Goal: Entertainment & Leisure: Consume media (video, audio)

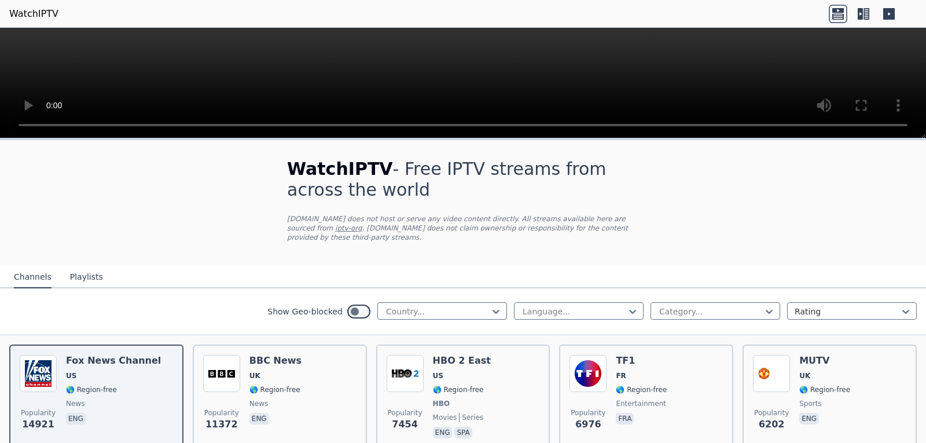
click at [91, 270] on button "Playlists" at bounding box center [86, 277] width 33 height 22
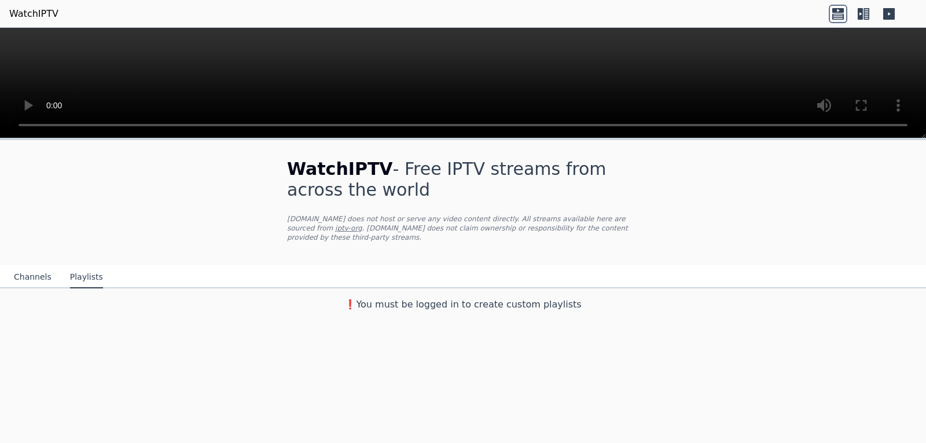
click at [384, 299] on h3 "❗️You must be logged in to create custom playlists" at bounding box center [463, 305] width 389 height 14
click at [543, 298] on h3 "❗️You must be logged in to create custom playlists" at bounding box center [463, 305] width 389 height 14
click at [29, 266] on button "Channels" at bounding box center [33, 277] width 38 height 22
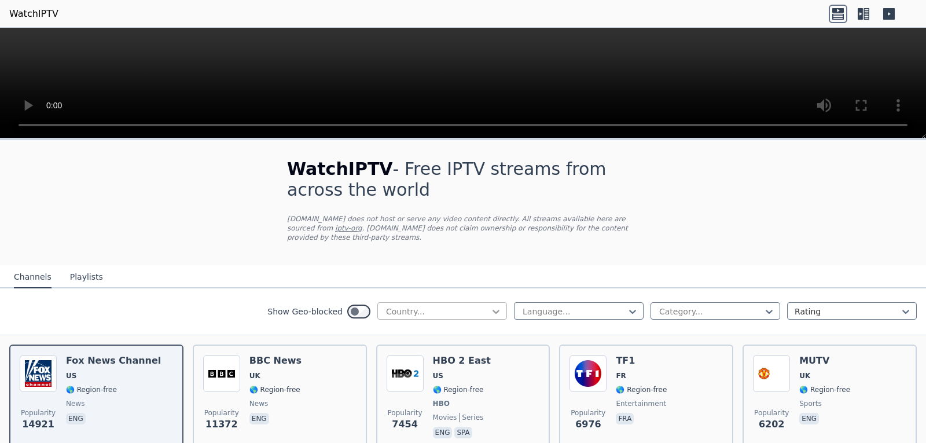
click at [490, 306] on icon at bounding box center [496, 312] width 12 height 12
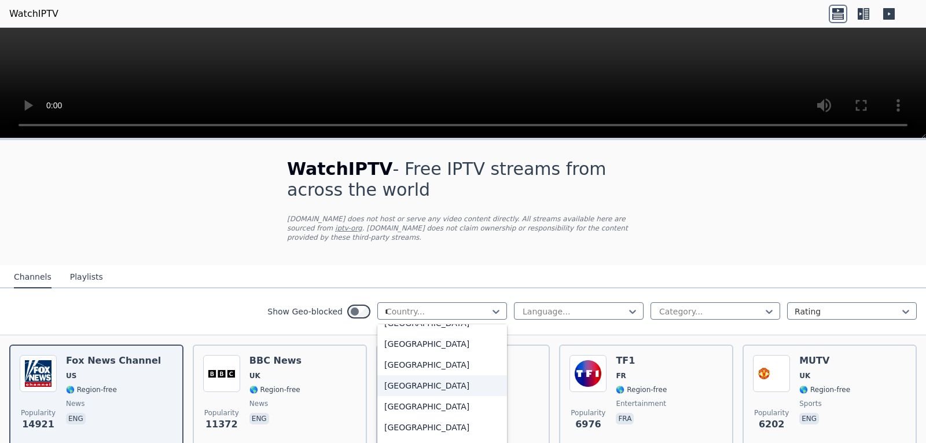
scroll to position [185, 0]
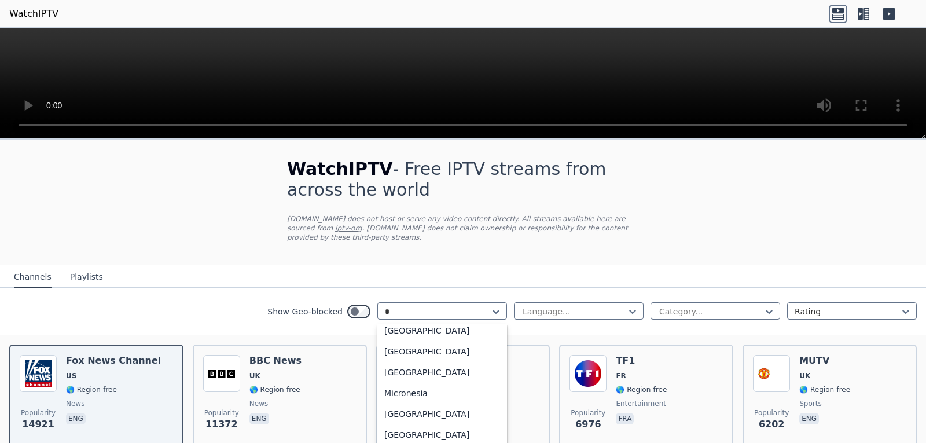
type input "**"
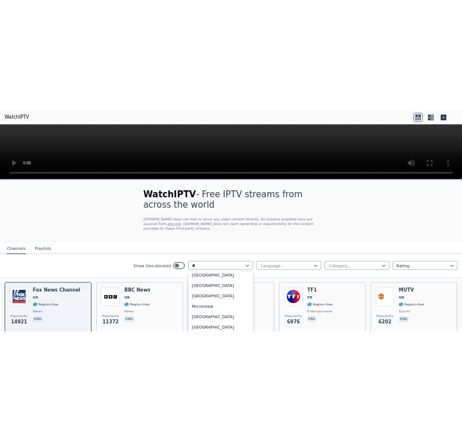
scroll to position [0, 0]
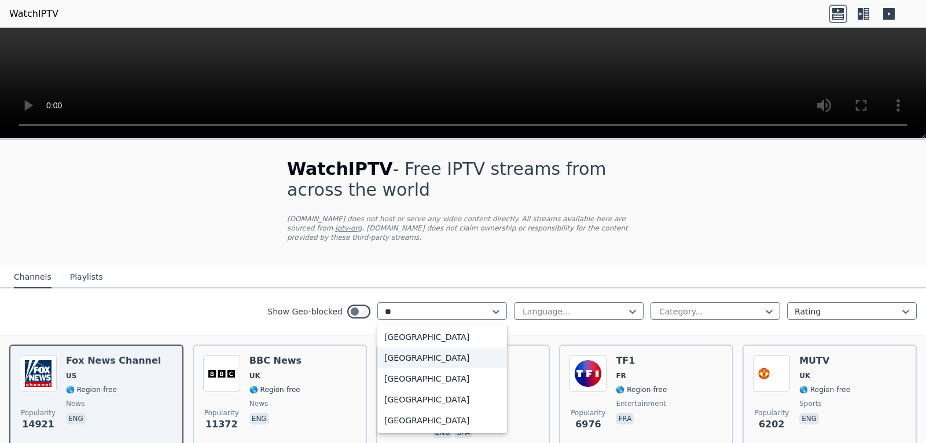
click at [425, 347] on div "[GEOGRAPHIC_DATA]" at bounding box center [443, 357] width 130 height 21
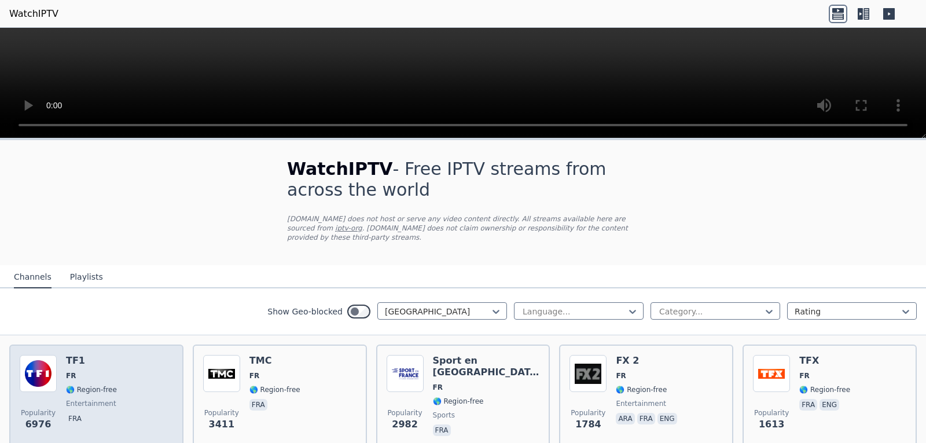
click at [153, 363] on div "Popularity 6976 TF1 FR 🌎 Region-free entertainment fra" at bounding box center [96, 396] width 153 height 83
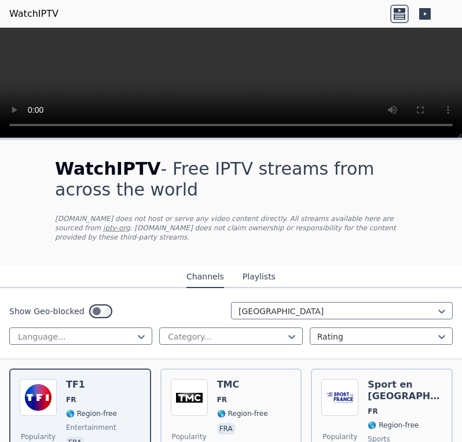
click at [106, 93] on video at bounding box center [231, 83] width 462 height 111
